Goal: Transaction & Acquisition: Purchase product/service

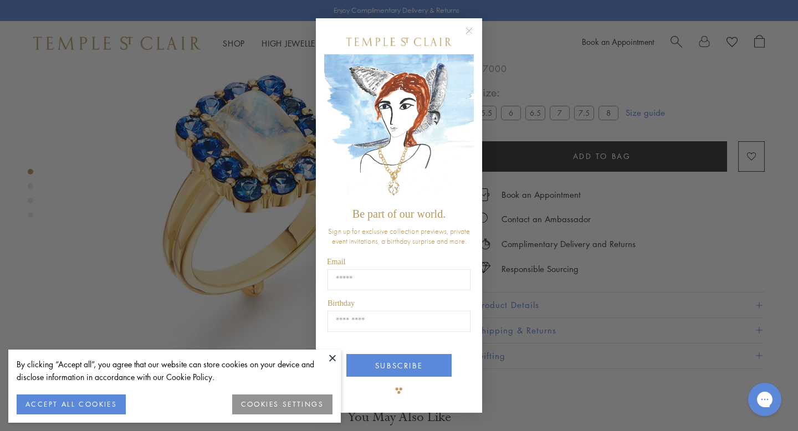
scroll to position [104, 0]
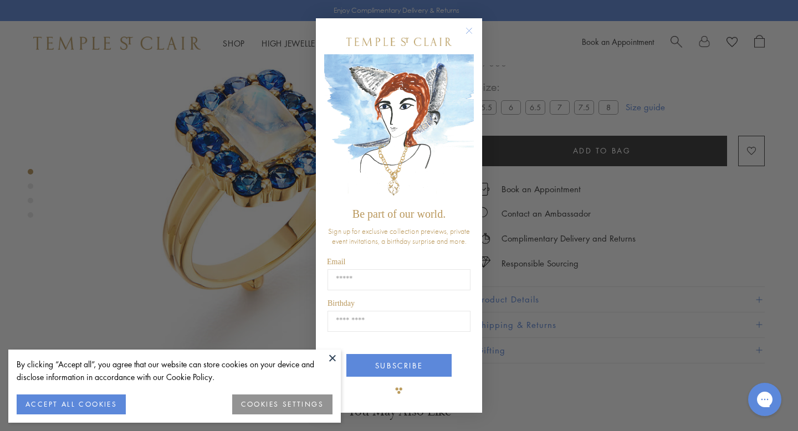
click at [468, 30] on icon "Close dialog" at bounding box center [470, 31] width 6 height 6
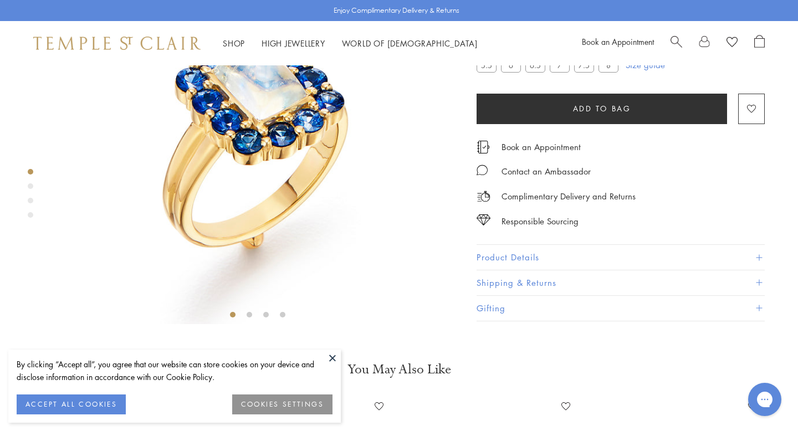
scroll to position [149, 0]
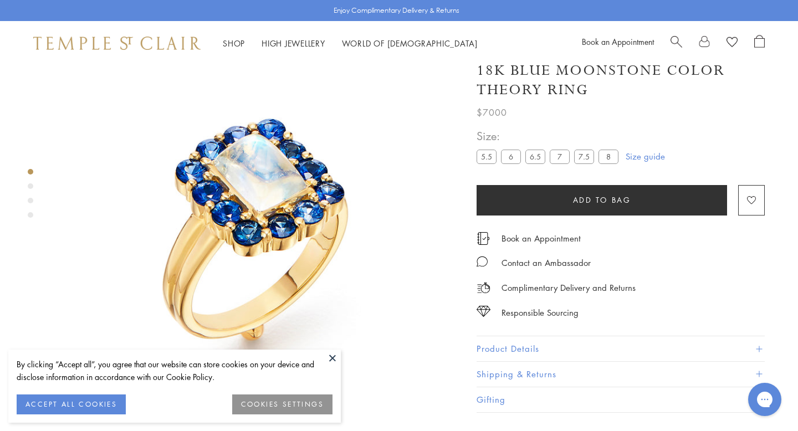
scroll to position [65, 0]
